Goal: Information Seeking & Learning: Learn about a topic

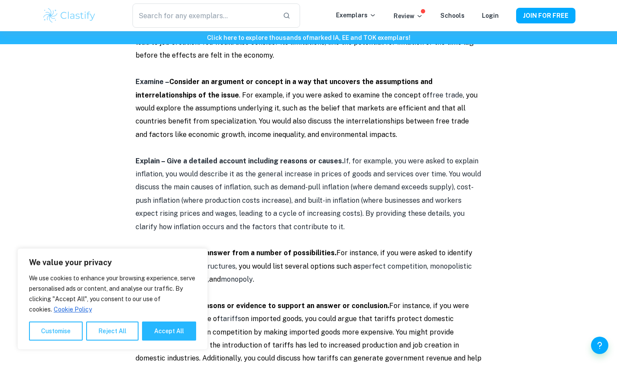
scroll to position [1860, 0]
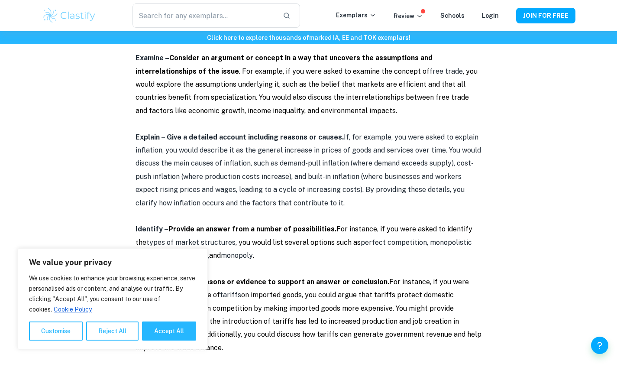
click at [111, 332] on button "Reject All" at bounding box center [112, 330] width 52 height 19
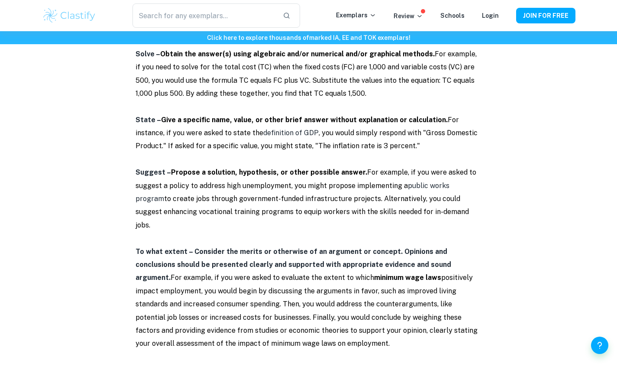
scroll to position [2892, 0]
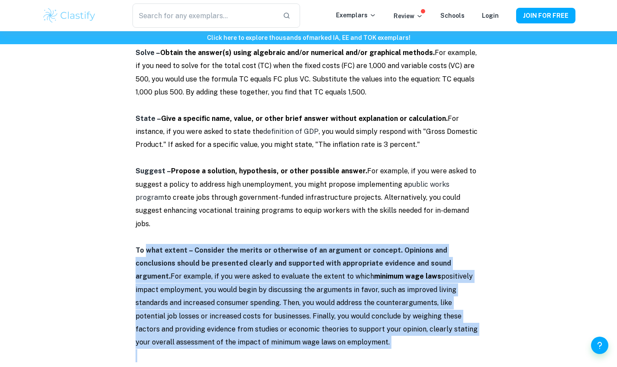
copy div "what extent – Consider the merits or otherwise of an argument or concept. Opini…"
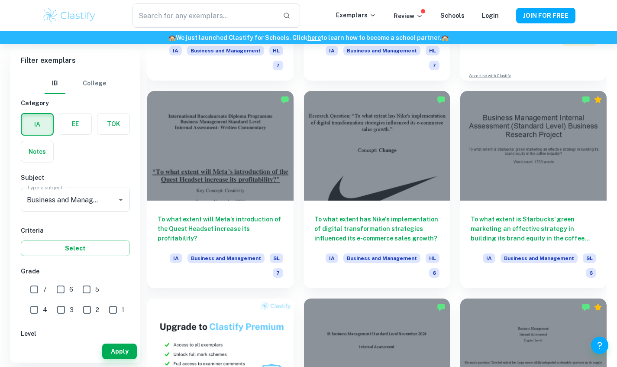
scroll to position [408, 0]
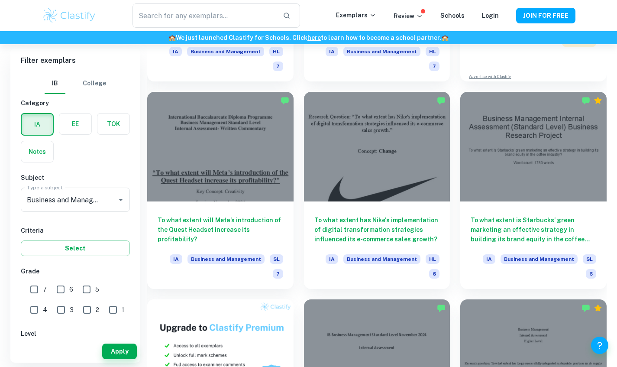
click at [188, 224] on h6 "To what extent will Meta’s introduction of the Quest Headset increase its profi…" at bounding box center [221, 229] width 126 height 29
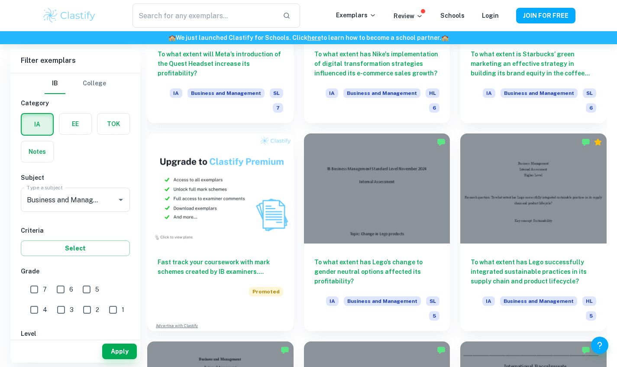
scroll to position [574, 0]
click at [33, 291] on input "7" at bounding box center [34, 289] width 17 height 17
checkbox input "true"
click at [135, 345] on button "Apply" at bounding box center [119, 351] width 35 height 16
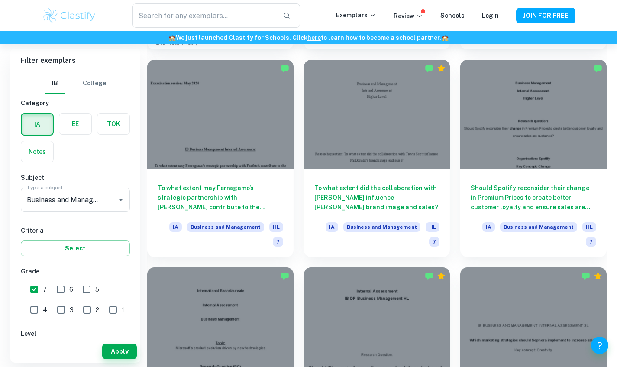
scroll to position [855, 0]
click at [350, 193] on h6 "To what extent did the collaboration with Travis Scott influence McDonald’s bra…" at bounding box center [377, 197] width 126 height 29
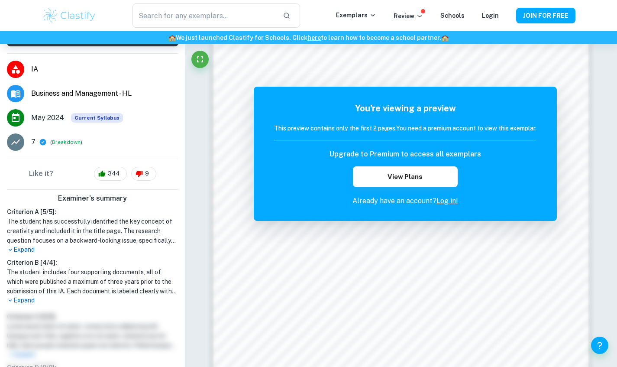
scroll to position [96, 0]
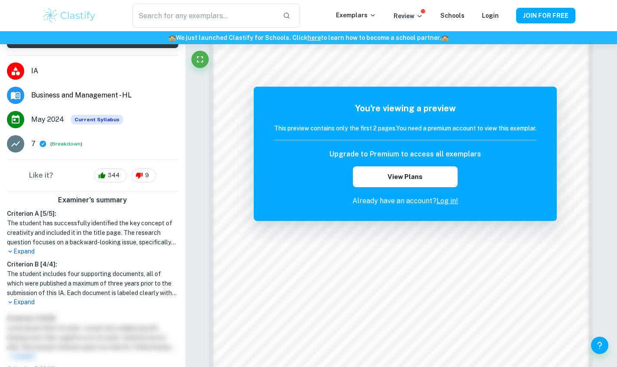
click at [22, 304] on p "Expand" at bounding box center [92, 302] width 171 height 9
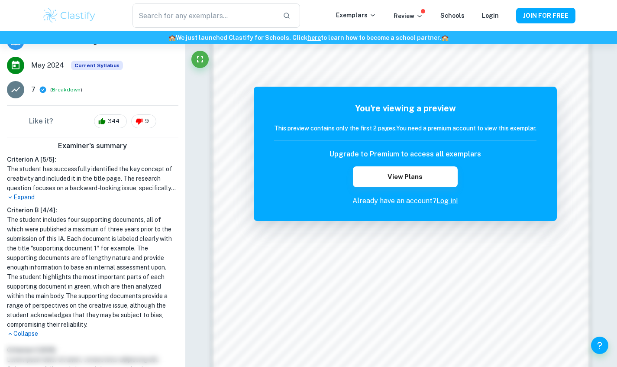
scroll to position [163, 0]
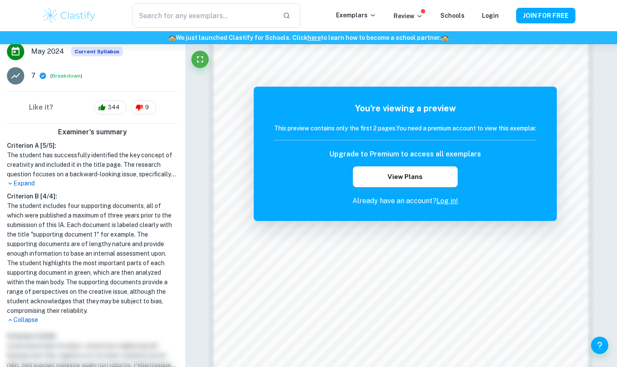
click at [10, 209] on h1 "The student includes four supporting documents, all of which were published a m…" at bounding box center [92, 258] width 171 height 114
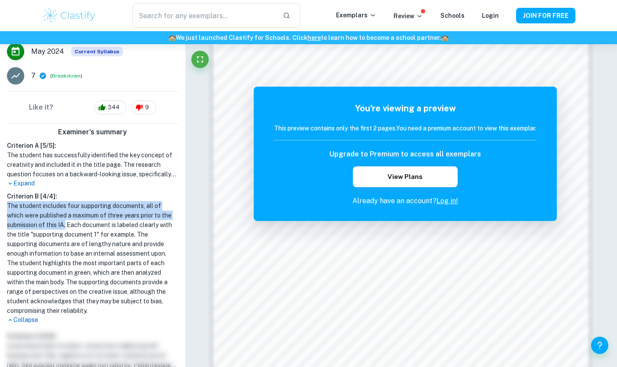
copy h1 "The student includes four supporting documents, all of which were published a m…"
